Goal: Find contact information: Find contact information

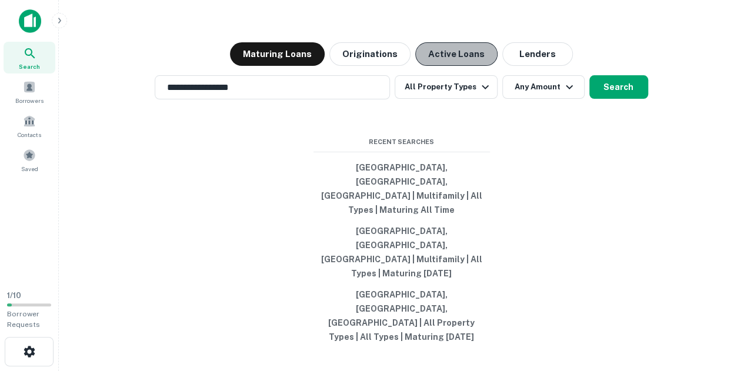
click at [441, 66] on button "Active Loans" at bounding box center [456, 54] width 82 height 24
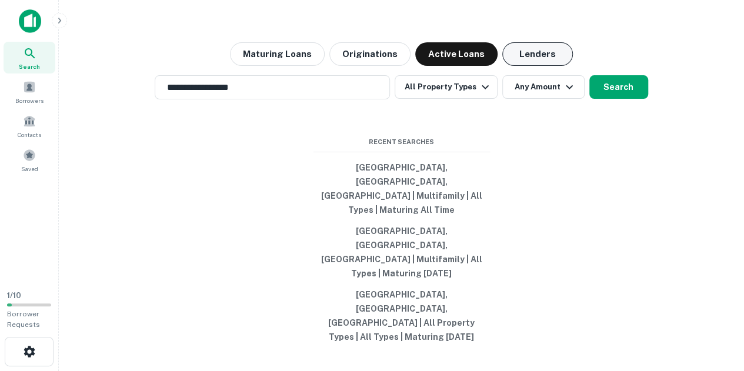
click at [537, 66] on button "Lenders" at bounding box center [537, 54] width 71 height 24
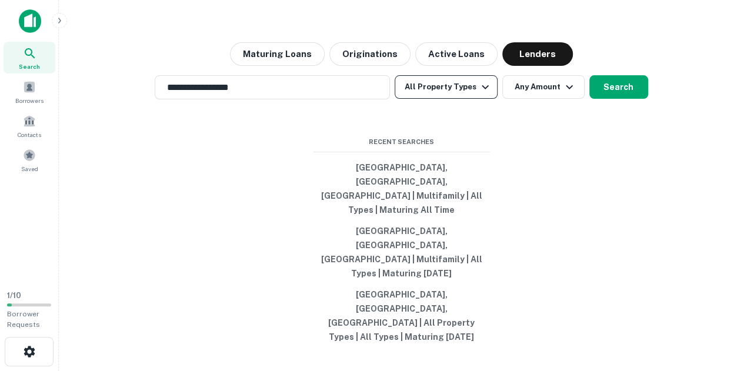
click at [434, 99] on button "All Property Types" at bounding box center [445, 87] width 102 height 24
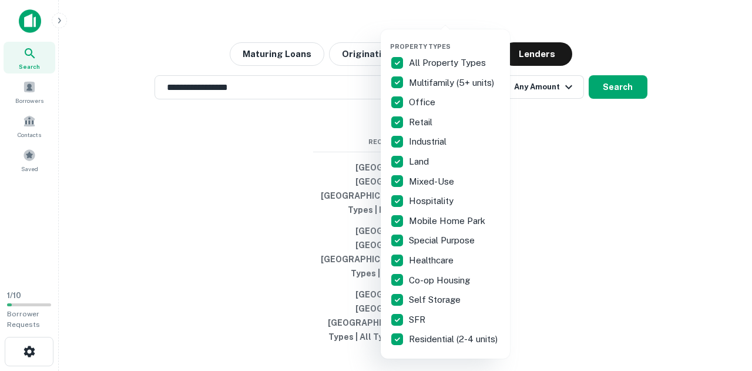
click at [421, 64] on p "All Property Types" at bounding box center [448, 63] width 79 height 14
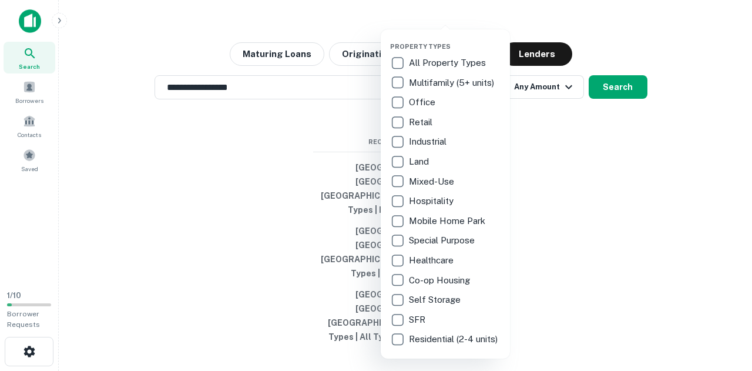
click at [426, 85] on p "Multifamily (5+ units)" at bounding box center [453, 83] width 88 height 14
click at [578, 185] on div at bounding box center [376, 185] width 752 height 371
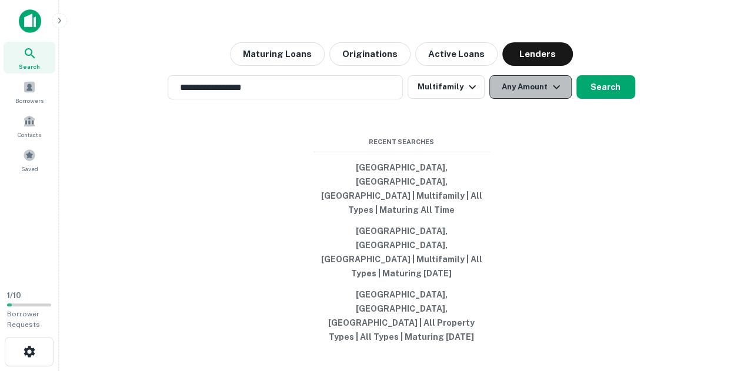
click at [544, 99] on button "Any Amount" at bounding box center [530, 87] width 82 height 24
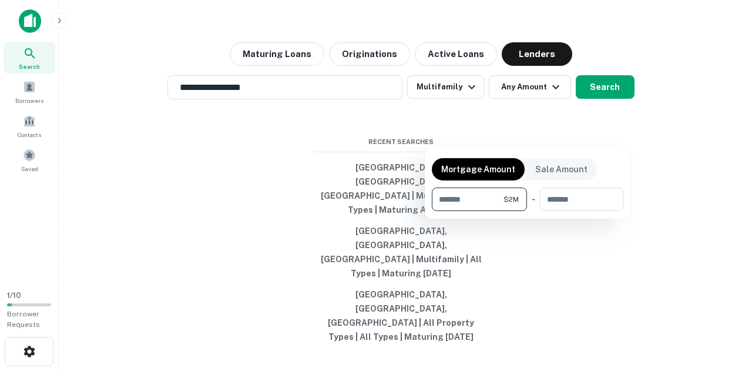
type input "*******"
click at [592, 132] on div at bounding box center [376, 185] width 752 height 371
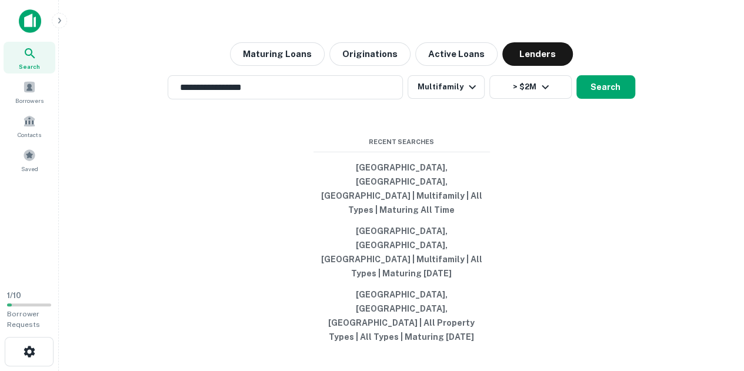
click at [592, 99] on button "Search" at bounding box center [605, 87] width 59 height 24
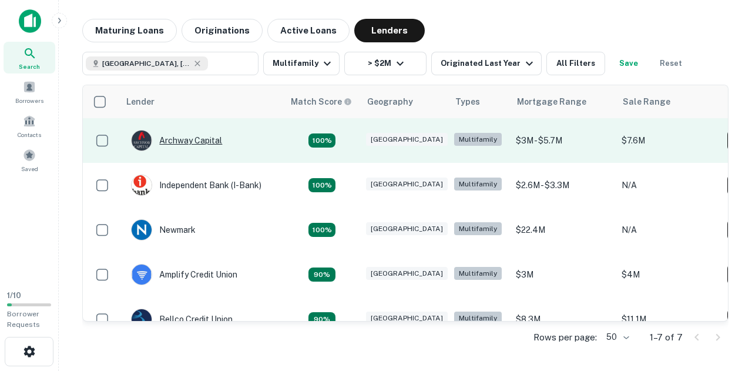
click at [194, 144] on div "Archway Capital" at bounding box center [176, 140] width 91 height 21
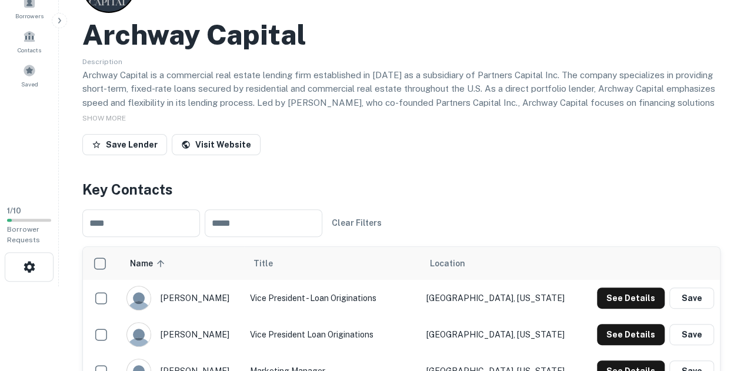
scroll to position [59, 0]
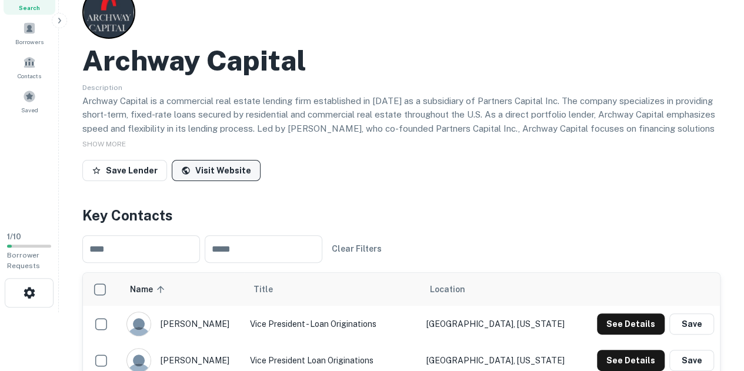
click at [225, 167] on link "Visit Website" at bounding box center [216, 170] width 89 height 21
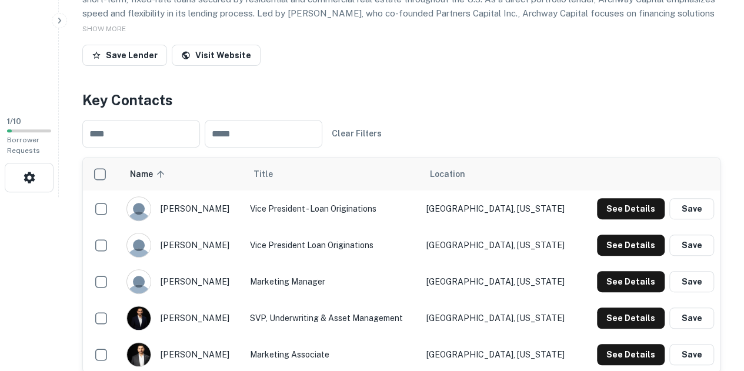
scroll to position [235, 0]
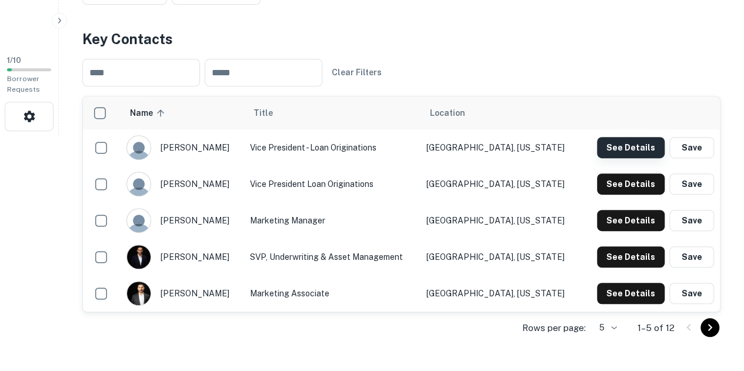
click at [630, 142] on button "See Details" at bounding box center [631, 147] width 68 height 21
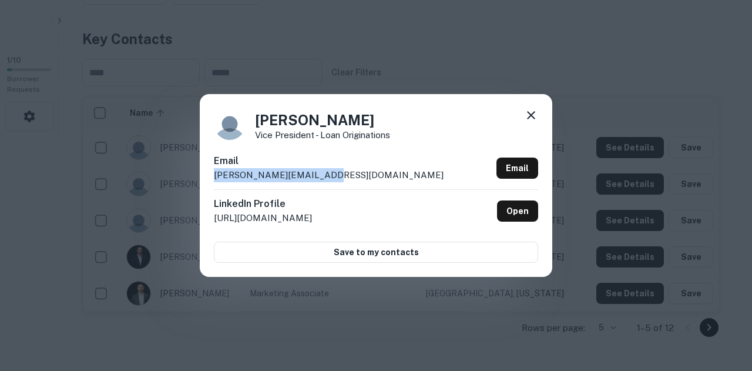
drag, startPoint x: 344, startPoint y: 178, endPoint x: 210, endPoint y: 172, distance: 134.1
click at [210, 172] on div "[PERSON_NAME] Vice President - Loan Originations Email [PERSON_NAME][EMAIL_ADDR…" at bounding box center [376, 185] width 353 height 182
copy p "[PERSON_NAME][EMAIL_ADDRESS][DOMAIN_NAME]"
click at [531, 111] on icon at bounding box center [531, 115] width 14 height 14
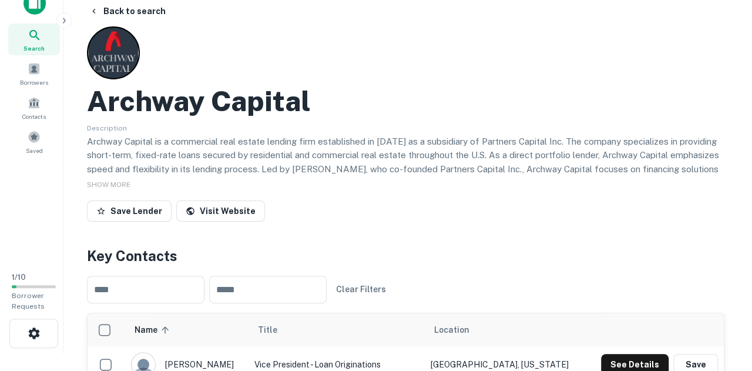
scroll to position [0, 0]
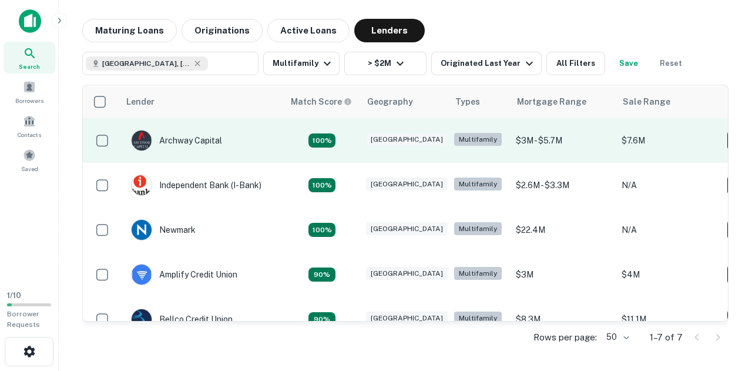
click at [203, 125] on td "Archway Capital" at bounding box center [176, 140] width 103 height 33
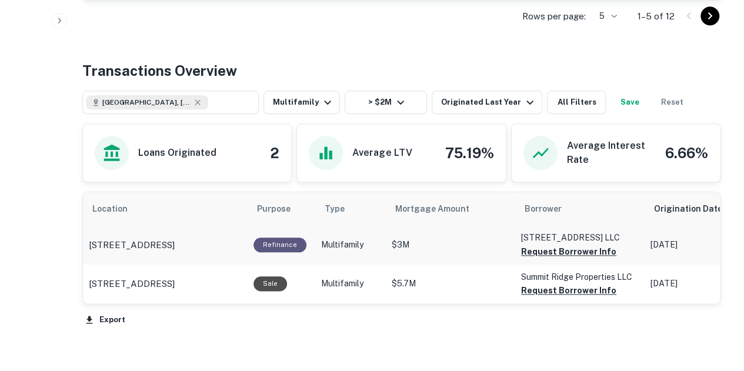
scroll to position [588, 0]
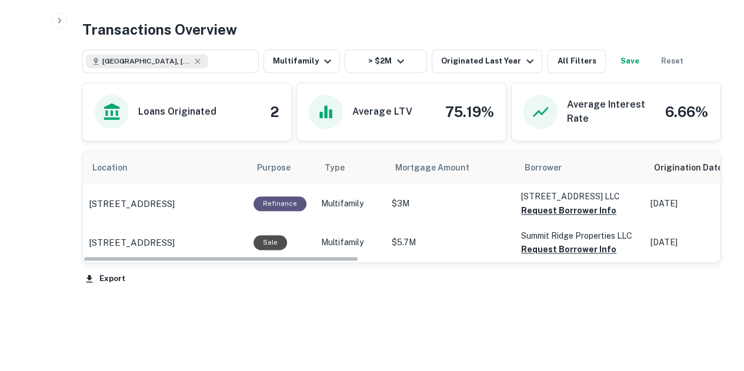
drag, startPoint x: 195, startPoint y: 257, endPoint x: 186, endPoint y: 257, distance: 8.8
click at [186, 257] on div "Location Purpose Type Mortgage Amount Borrower Origination Date sorted descendi…" at bounding box center [401, 206] width 637 height 111
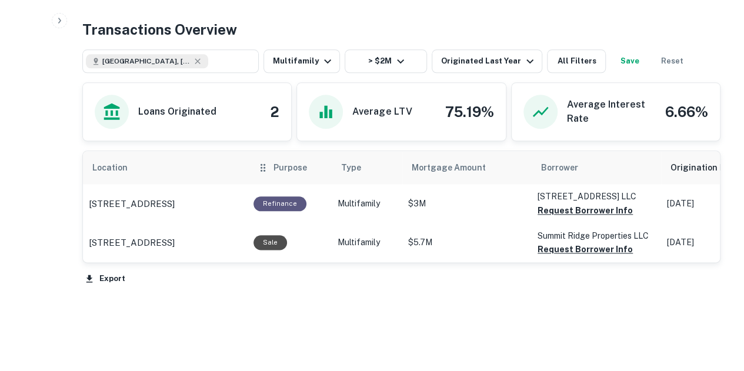
scroll to position [529, 0]
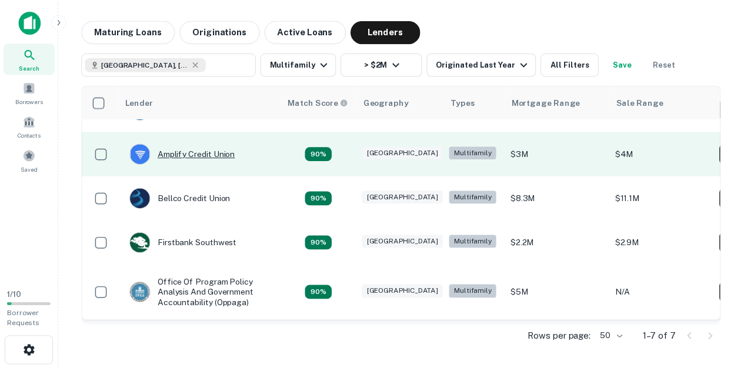
scroll to position [129, 0]
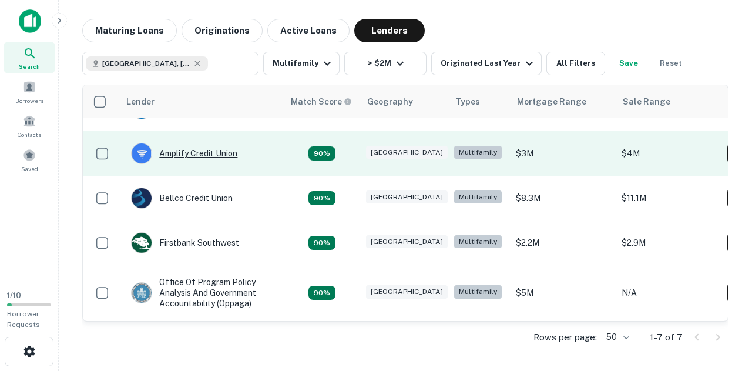
click at [178, 148] on div "Amplify Credit Union" at bounding box center [184, 153] width 106 height 21
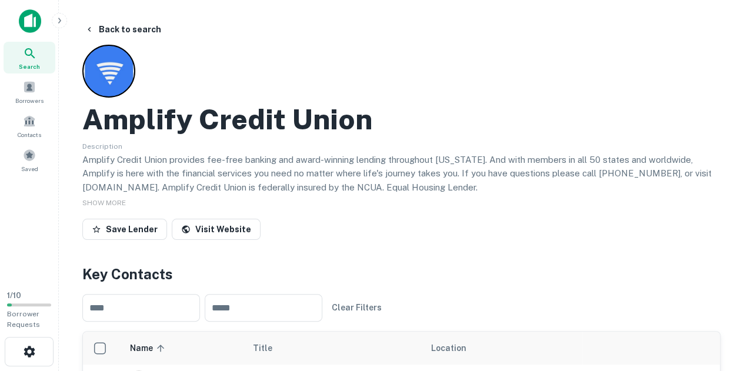
click at [310, 122] on h2 "Amplify Credit Union" at bounding box center [227, 119] width 290 height 34
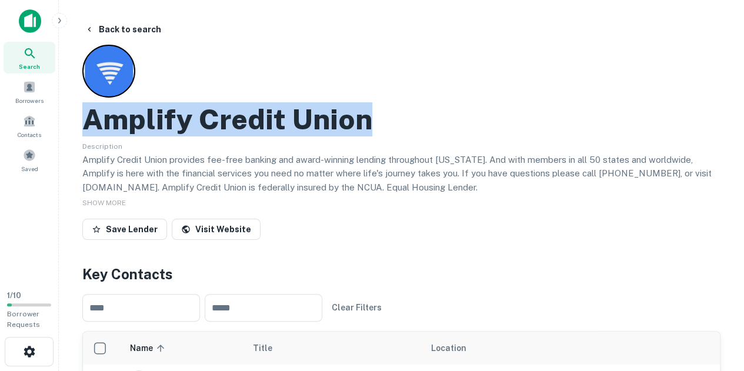
click at [310, 122] on h2 "Amplify Credit Union" at bounding box center [227, 119] width 290 height 34
copy h2 "Amplify Credit Union"
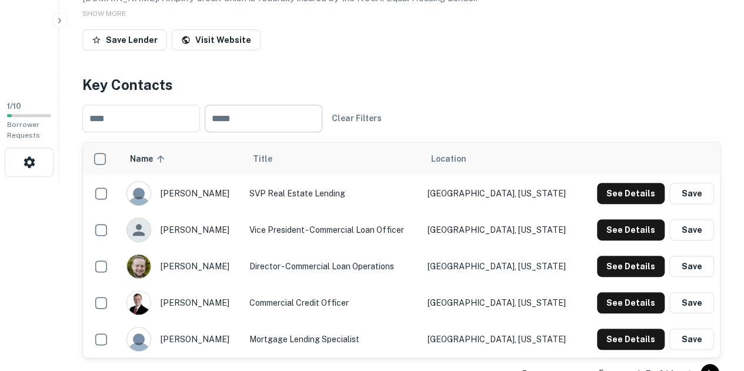
scroll to position [235, 0]
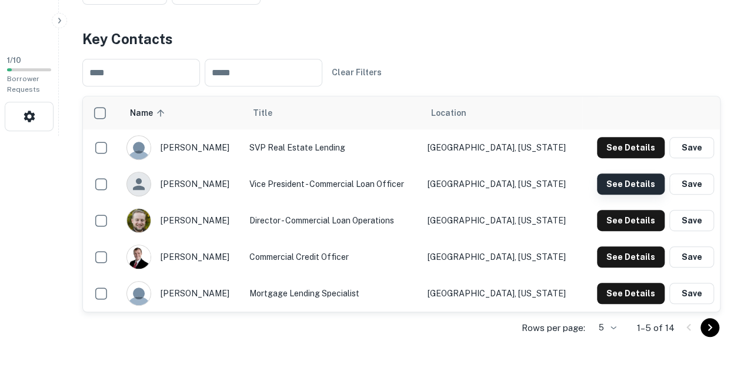
click at [645, 158] on button "See Details" at bounding box center [631, 147] width 68 height 21
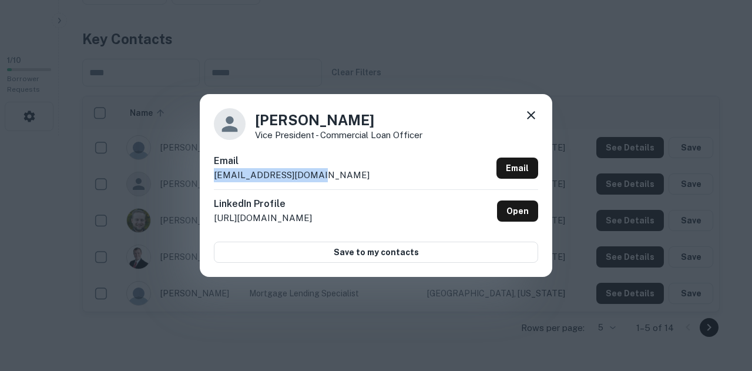
drag, startPoint x: 314, startPoint y: 176, endPoint x: 209, endPoint y: 178, distance: 105.2
click at [209, 178] on div "[PERSON_NAME] Vice President - Commercial Loan Officer Email [EMAIL_ADDRESS][DO…" at bounding box center [376, 185] width 353 height 182
copy p "[EMAIL_ADDRESS][DOMAIN_NAME]"
click at [533, 118] on icon at bounding box center [531, 115] width 14 height 14
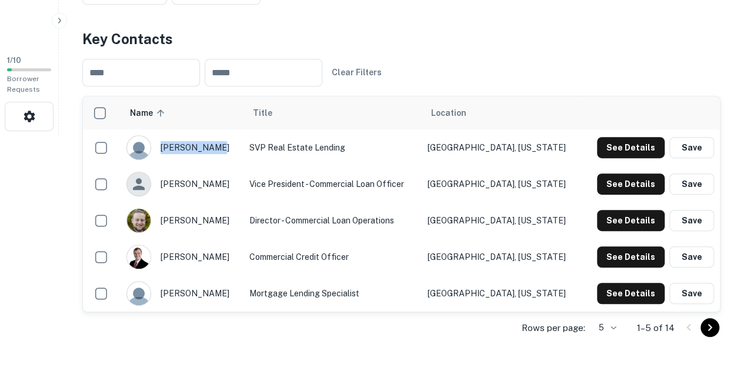
click at [208, 146] on div "[PERSON_NAME]" at bounding box center [181, 147] width 111 height 25
click at [648, 144] on button "See Details" at bounding box center [631, 147] width 68 height 21
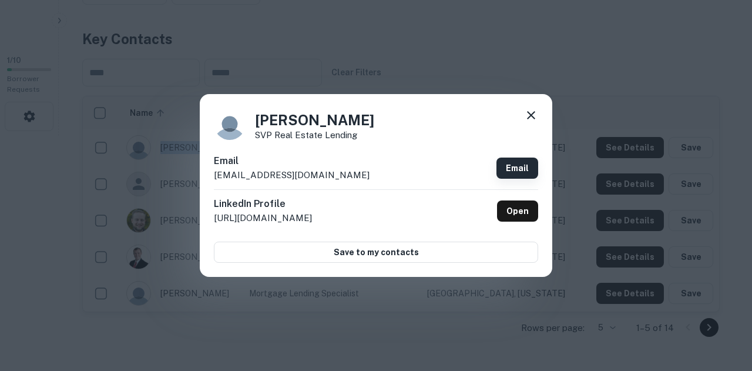
click at [527, 167] on link "Email" at bounding box center [518, 168] width 42 height 21
drag, startPoint x: 374, startPoint y: 168, endPoint x: 224, endPoint y: 176, distance: 150.7
click at [222, 176] on div "Email [EMAIL_ADDRESS][DOMAIN_NAME] Email" at bounding box center [376, 171] width 324 height 35
drag, startPoint x: 330, startPoint y: 174, endPoint x: 202, endPoint y: 175, distance: 128.1
click at [202, 175] on div "[PERSON_NAME] SVP Real Estate Lending Email [EMAIL_ADDRESS][DOMAIN_NAME] Email …" at bounding box center [376, 185] width 353 height 182
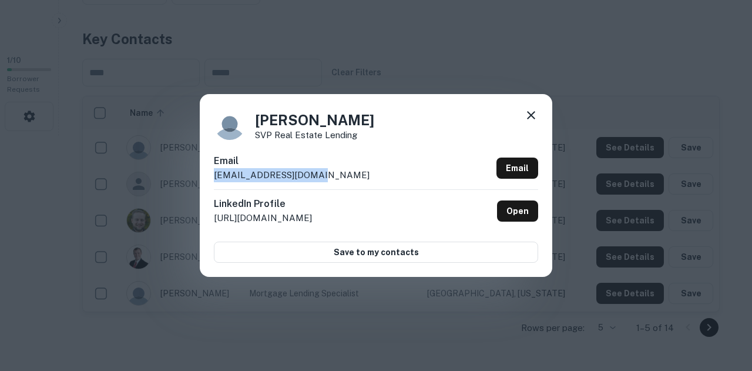
copy p "[EMAIL_ADDRESS][DOMAIN_NAME]"
click at [538, 119] on icon at bounding box center [531, 115] width 14 height 14
